Goal: Navigation & Orientation: Find specific page/section

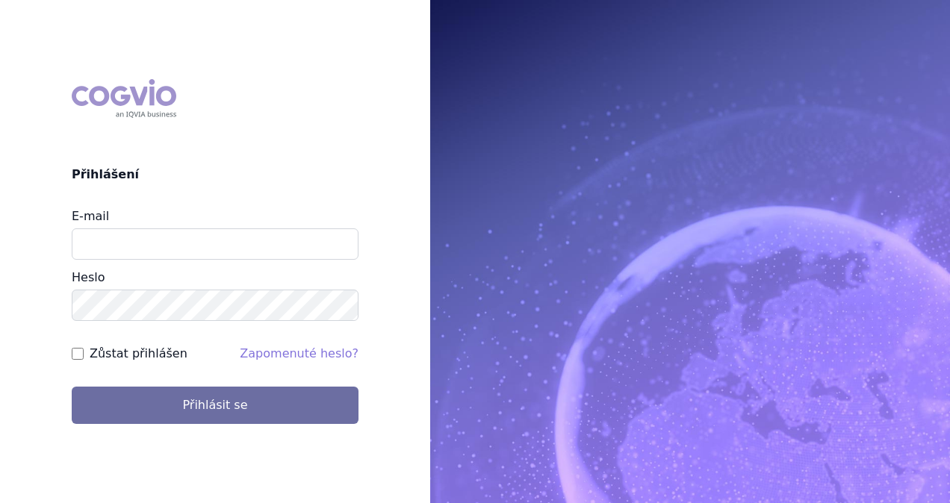
type input "monika.danielisova@boehringer-ingelheim.com"
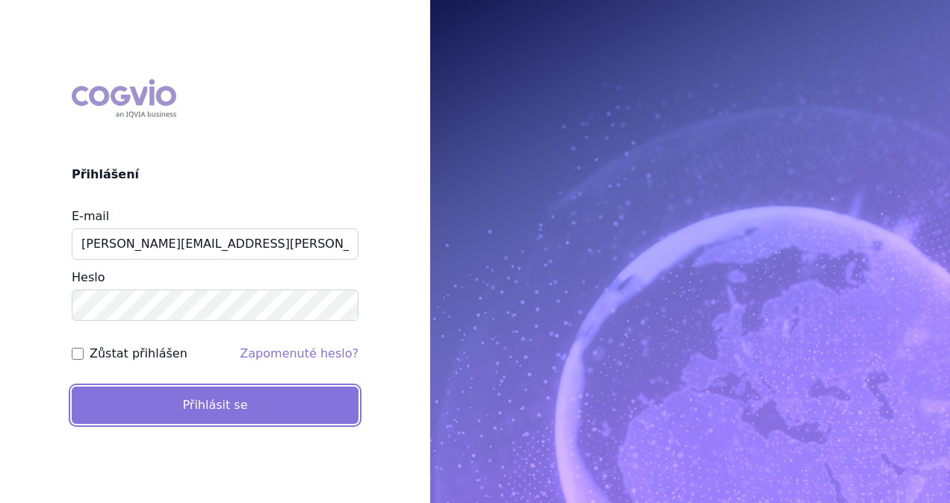
click at [85, 407] on button "Přihlásit se" at bounding box center [215, 405] width 287 height 37
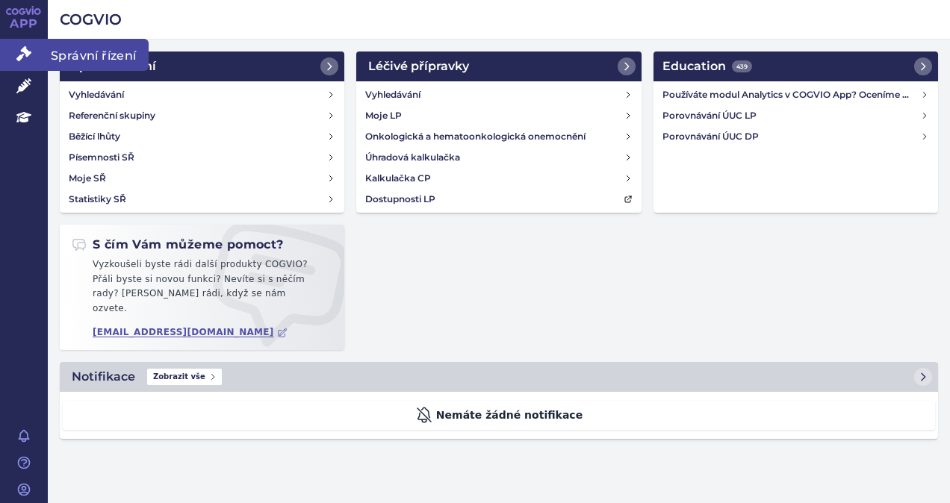
click at [19, 54] on icon at bounding box center [23, 53] width 15 height 15
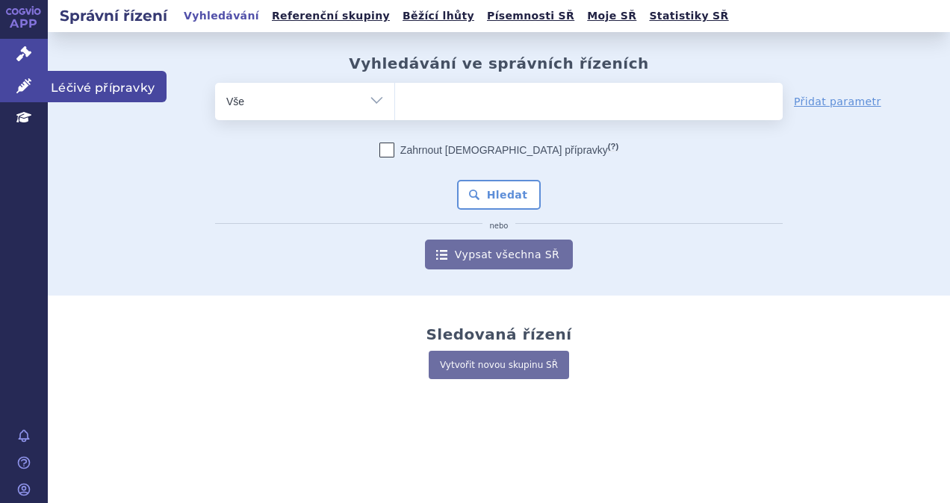
click at [27, 86] on icon at bounding box center [23, 85] width 15 height 15
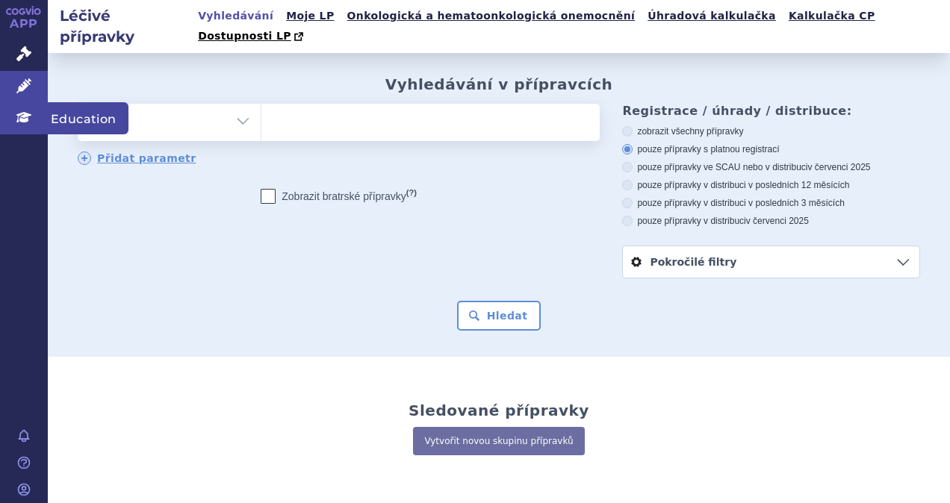
click at [13, 114] on link "Education" at bounding box center [24, 117] width 48 height 31
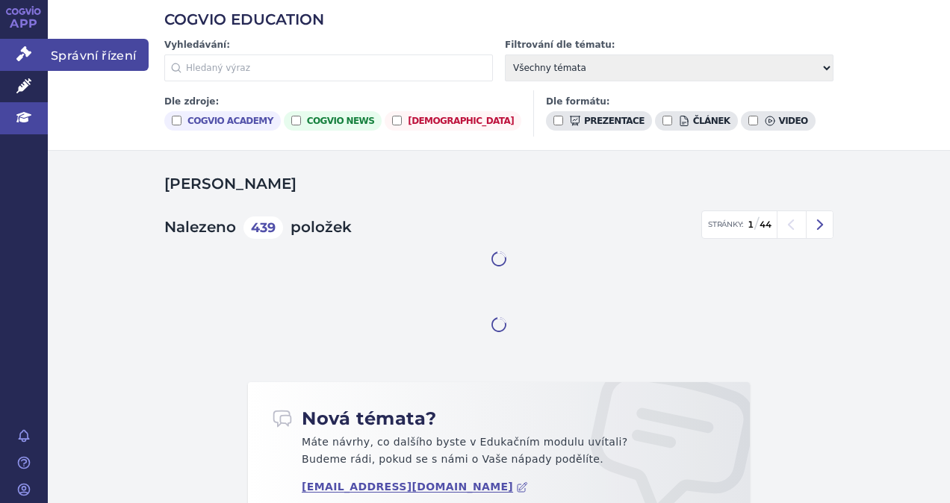
click at [17, 58] on icon at bounding box center [23, 53] width 15 height 15
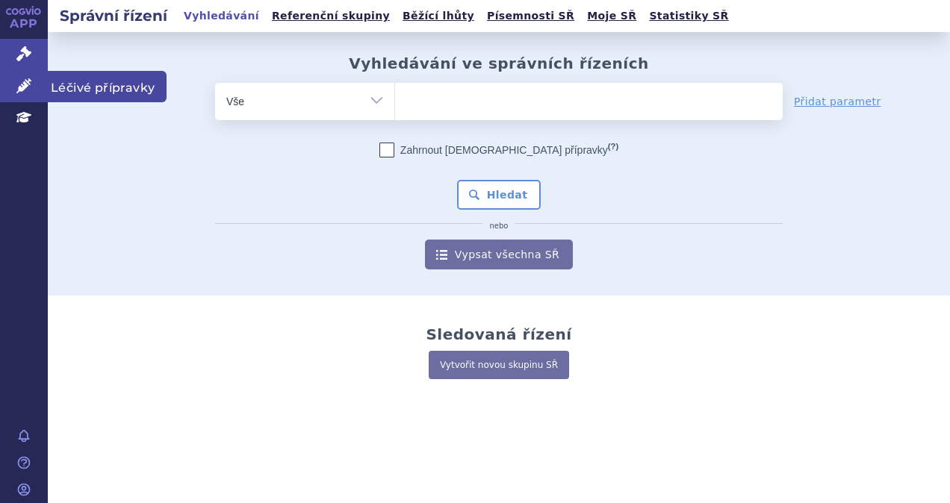
click at [22, 84] on icon at bounding box center [23, 85] width 15 height 15
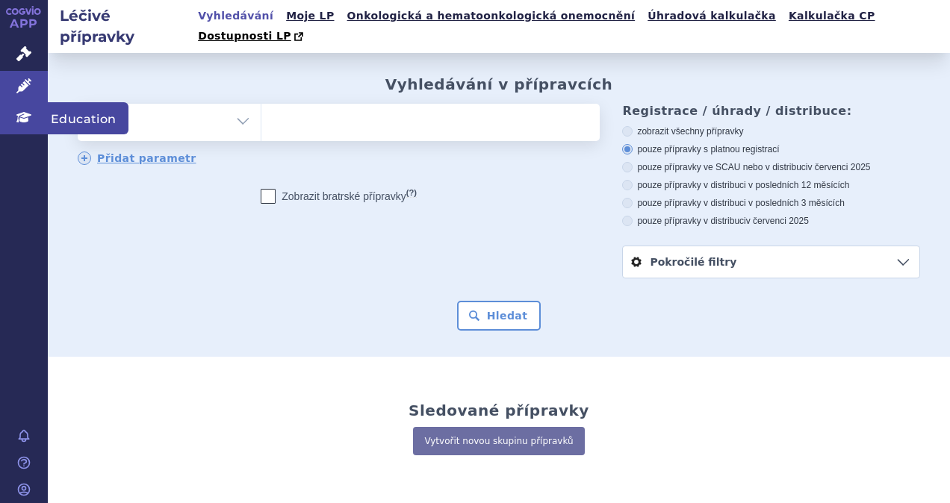
click at [22, 108] on link "Education" at bounding box center [24, 117] width 48 height 31
